Goal: Task Accomplishment & Management: Use online tool/utility

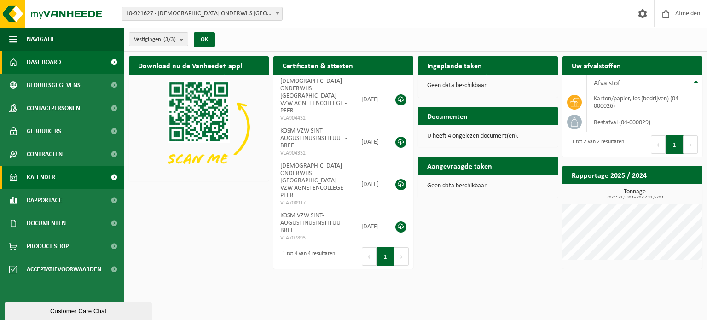
click at [39, 178] on span "Kalender" at bounding box center [41, 177] width 29 height 23
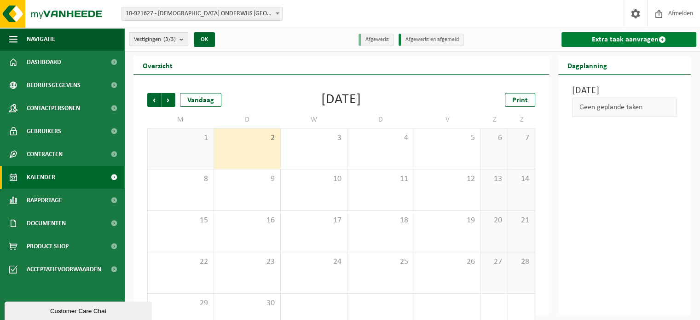
click at [601, 41] on link "Extra taak aanvragen" at bounding box center [628, 39] width 135 height 15
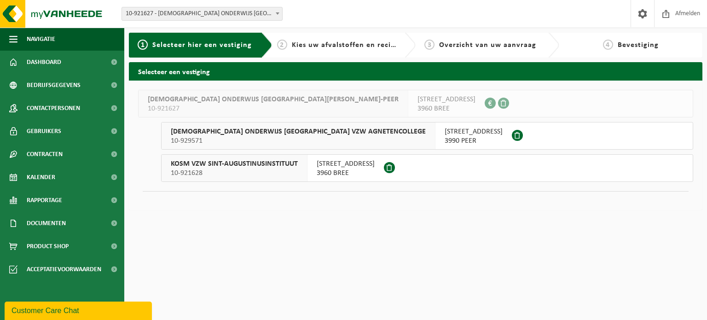
click at [288, 167] on span "KOSM VZW SINT-AUGUSTINUSINSTITUUT" at bounding box center [234, 163] width 127 height 9
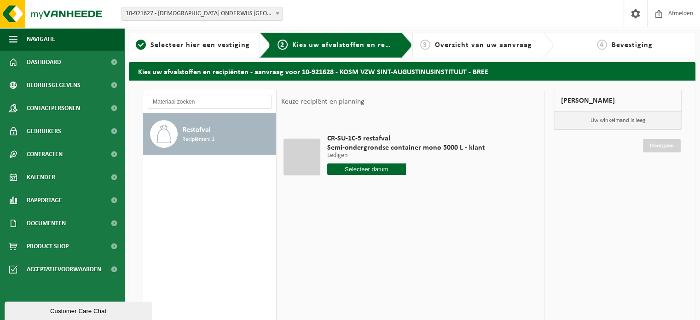
click at [381, 168] on input "text" at bounding box center [366, 169] width 79 height 12
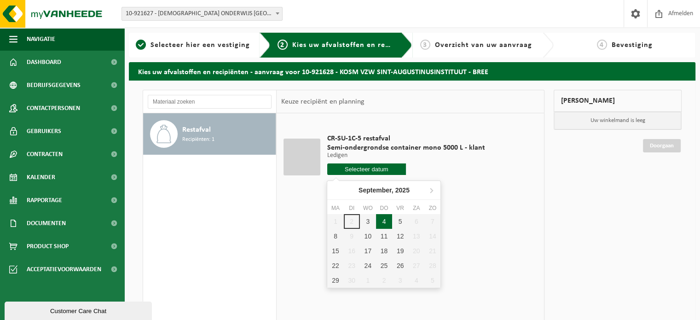
click at [382, 222] on div "4" at bounding box center [384, 221] width 16 height 15
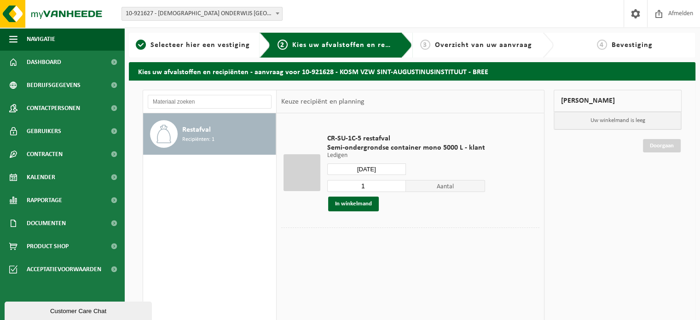
type input "Van 2025-09-04"
click at [354, 204] on button "In winkelmand" at bounding box center [353, 203] width 51 height 15
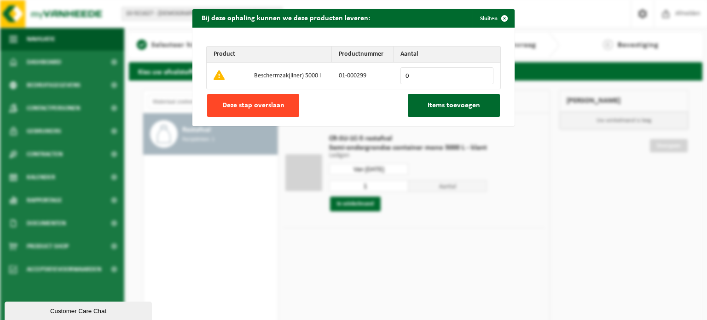
click at [278, 104] on span "Deze stap overslaan" at bounding box center [253, 105] width 62 height 7
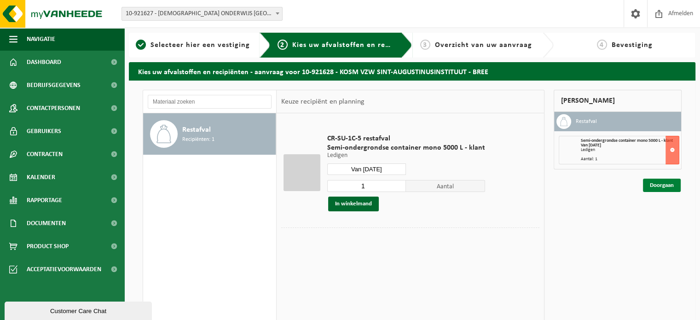
click at [655, 184] on link "Doorgaan" at bounding box center [662, 185] width 38 height 13
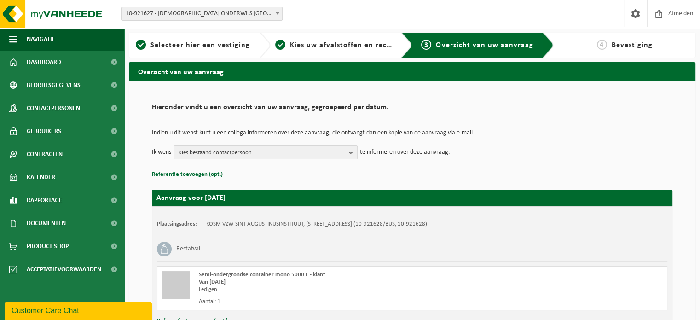
scroll to position [74, 0]
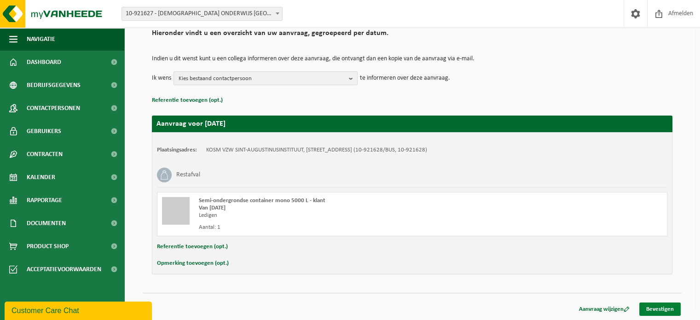
click at [657, 307] on link "Bevestigen" at bounding box center [659, 308] width 41 height 13
